Goal: Information Seeking & Learning: Learn about a topic

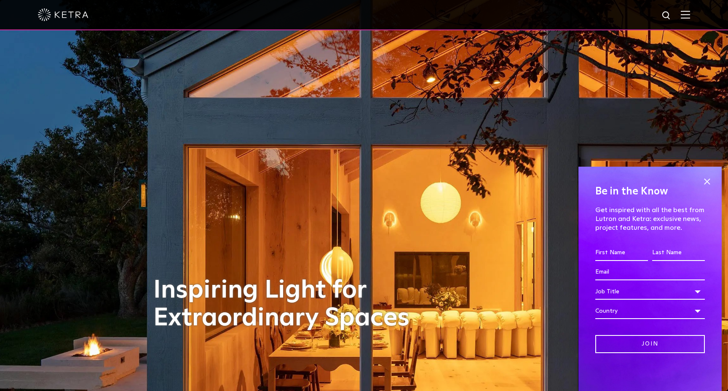
click at [682, 15] on img at bounding box center [685, 15] width 9 height 8
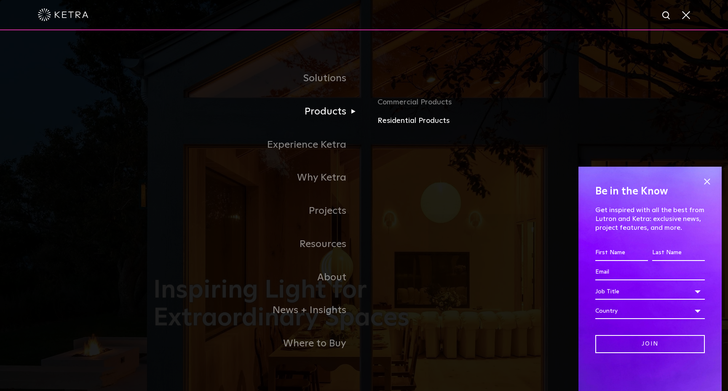
click at [422, 120] on link "Residential Products" at bounding box center [475, 121] width 197 height 12
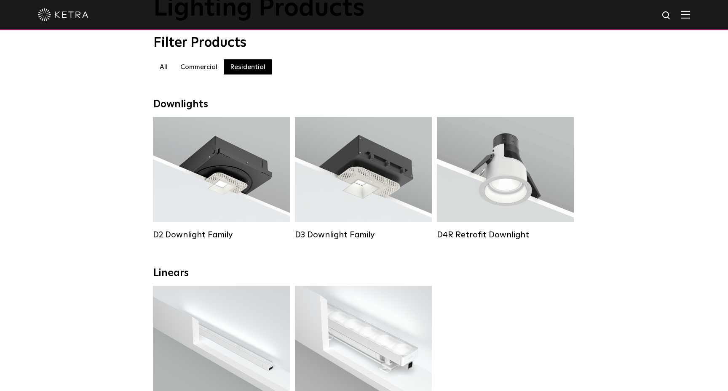
scroll to position [70, 0]
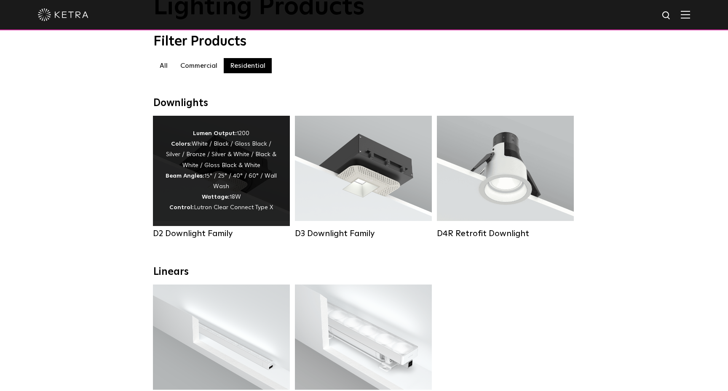
click at [232, 151] on div "Lumen Output: 1200 Colors: White / Black / Gloss Black / Silver / Bronze / Silv…" at bounding box center [222, 170] width 112 height 85
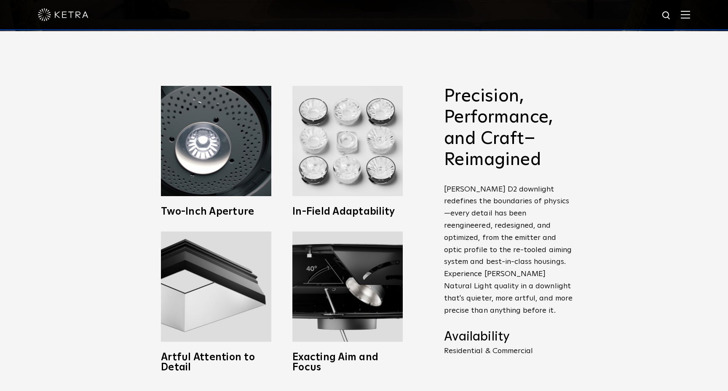
scroll to position [361, 0]
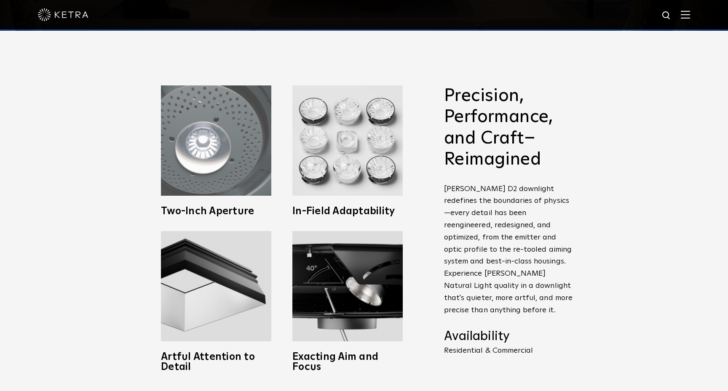
click at [230, 155] on img at bounding box center [216, 140] width 110 height 110
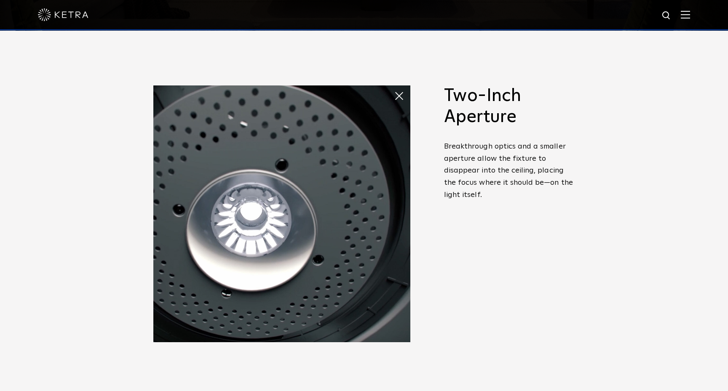
click at [392, 94] on img at bounding box center [281, 213] width 257 height 257
click at [394, 88] on span at bounding box center [394, 88] width 0 height 0
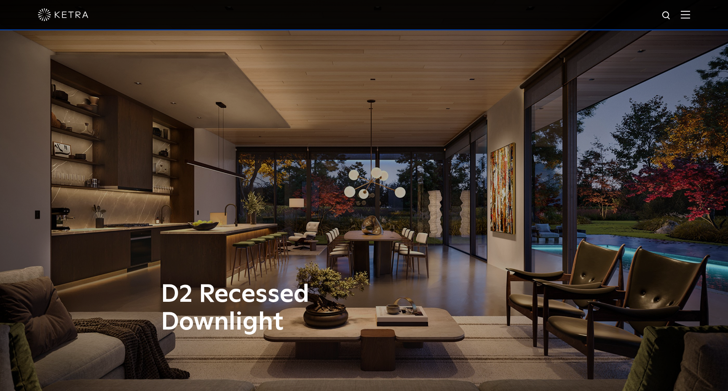
scroll to position [0, 0]
